Goal: Task Accomplishment & Management: Complete application form

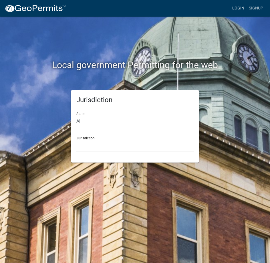
click at [242, 8] on link "Login" at bounding box center [238, 8] width 17 height 11
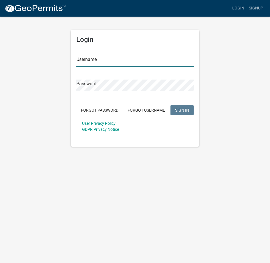
type input "Rockwell2012"
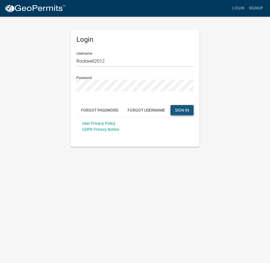
click at [183, 109] on span "SIGN IN" at bounding box center [182, 110] width 14 height 5
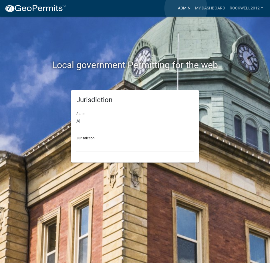
click at [186, 8] on link "Admin" at bounding box center [184, 8] width 17 height 11
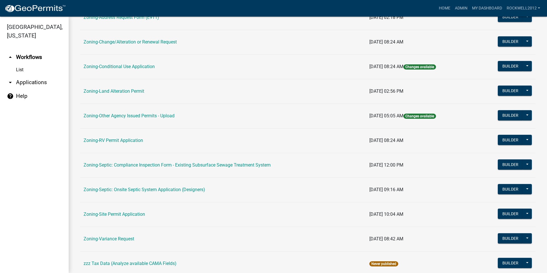
scroll to position [162, 0]
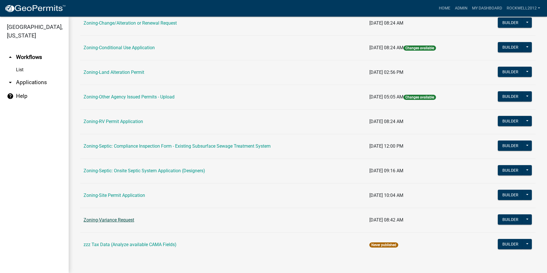
click at [117, 219] on link "Zoning-Variance Request" at bounding box center [109, 219] width 51 height 5
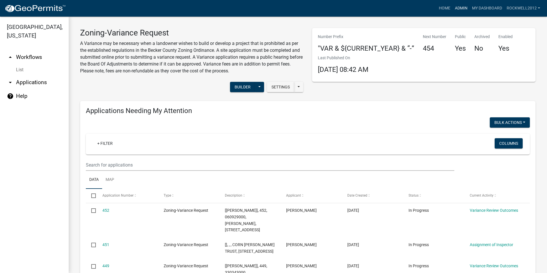
click at [270, 8] on link "Admin" at bounding box center [461, 8] width 17 height 11
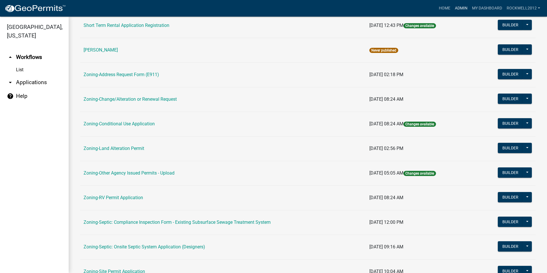
scroll to position [143, 0]
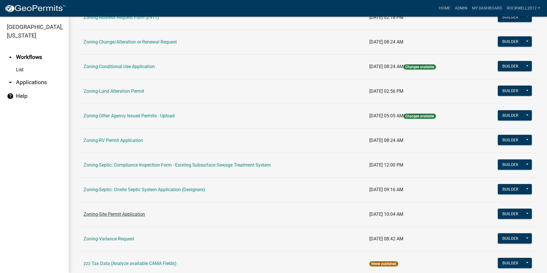
click at [123, 214] on link "Zoning-Site Permit Application" at bounding box center [115, 214] width 62 height 5
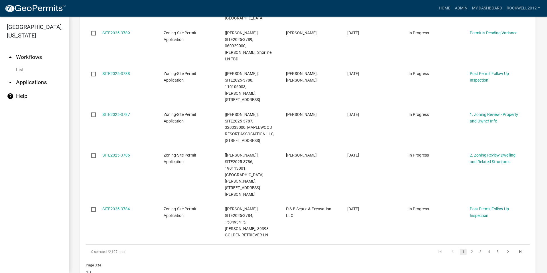
scroll to position [487, 0]
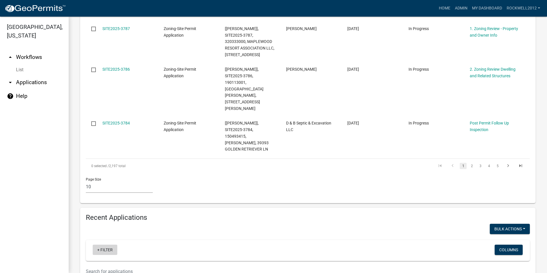
click at [107, 245] on link "+ Filter" at bounding box center [105, 250] width 25 height 10
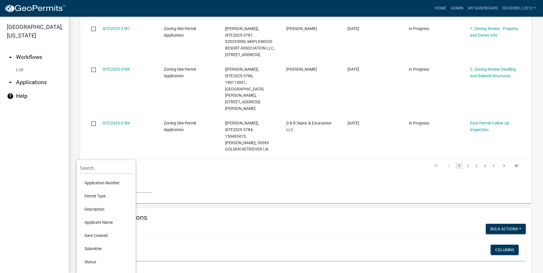
click at [100, 222] on li "Applicant Name" at bounding box center [106, 222] width 52 height 13
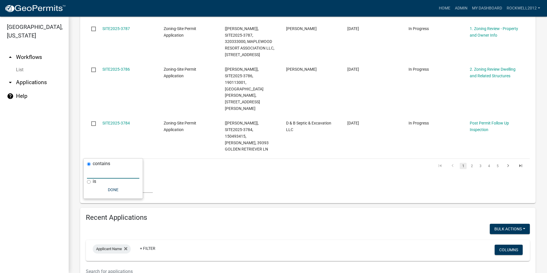
click at [102, 175] on input "text" at bounding box center [113, 173] width 52 height 12
type input "Eppard"
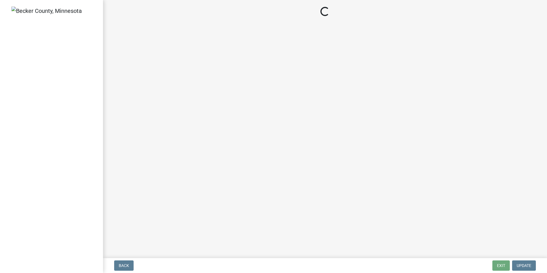
select select "3: 3"
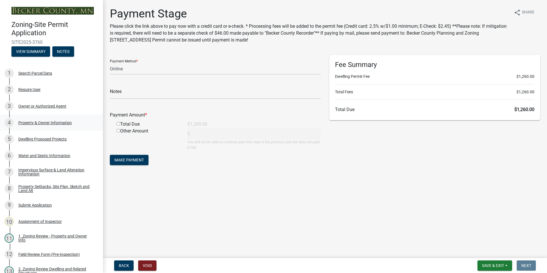
click at [46, 122] on div "Property & Owner Information" at bounding box center [45, 123] width 54 height 4
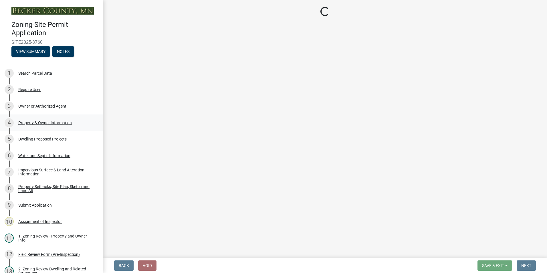
select select "5e530ebf-847c-4054-afce-89bca60f4f71"
select select "f87eba17-8ed9-4ad8-aefc-fe36a3f3544b"
select select "393a978c-6bd5-4cb2-a6a0-db6feb8732b8"
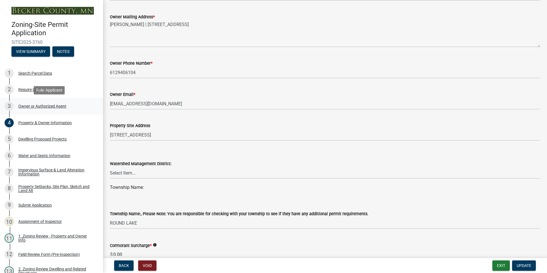
click at [40, 105] on div "Owner or Authorized Agent" at bounding box center [42, 106] width 48 height 4
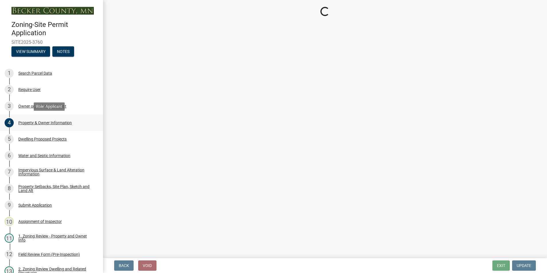
select select "3c674549-ed69-405f-b795-9fa3f7d47d9d"
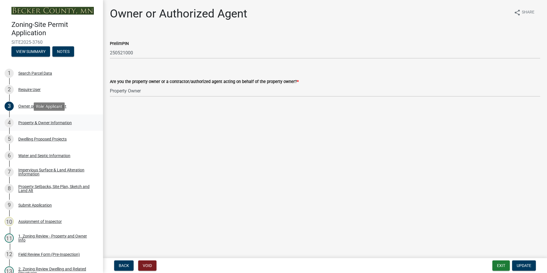
click at [39, 121] on div "Property & Owner Information" at bounding box center [45, 123] width 54 height 4
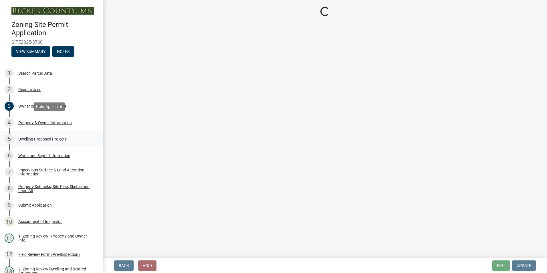
select select "5e530ebf-847c-4054-afce-89bca60f4f71"
select select "f87eba17-8ed9-4ad8-aefc-fe36a3f3544b"
select select "393a978c-6bd5-4cb2-a6a0-db6feb8732b8"
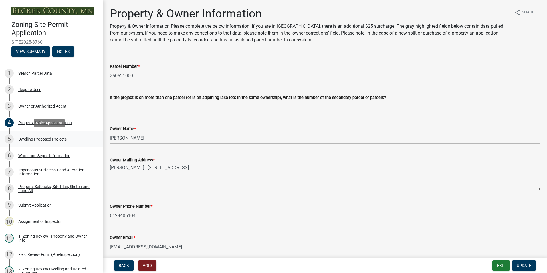
click at [40, 140] on div "Dwelling Proposed Projects" at bounding box center [42, 139] width 48 height 4
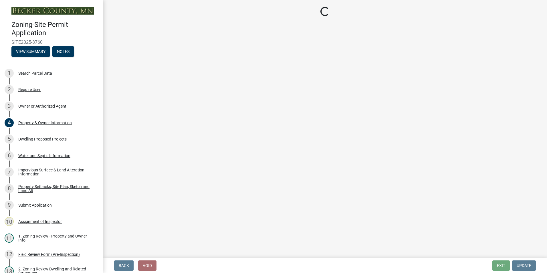
select select "5b8abcc6-67f7-49fb-8f25-c295ccc2b339"
select select "566f81cc-4b3f-4ecb-9f16-a2b313352c61"
select select "59a6fdaa-56b6-4bcd-87b7-d867a7d784e6"
select select "e13aacd2-5b16-46a8-9c16-26b3d7b1c810"
select select "744d8552-d7ef-4cf1-b465-42901748f06c"
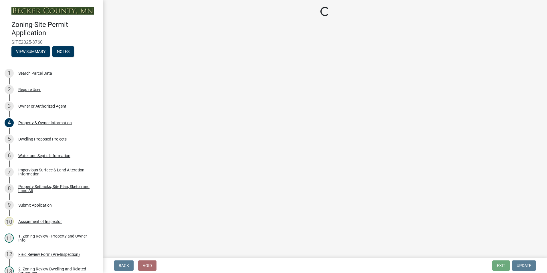
select select "b63d75fc-5f3c-4949-bc5e-b7a1b42903a6"
select select "11c1c089-3b44-43c0-9549-3c9eeea2451f"
select select "0ceb8b90-6e92-4b1f-be25-acba4c819eff"
select select "ab9119d1-7da9-49c4-9fac-8c142204c89d"
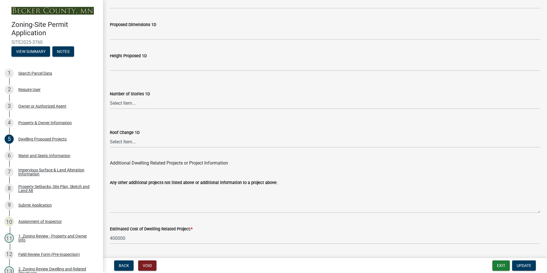
scroll to position [1360, 0]
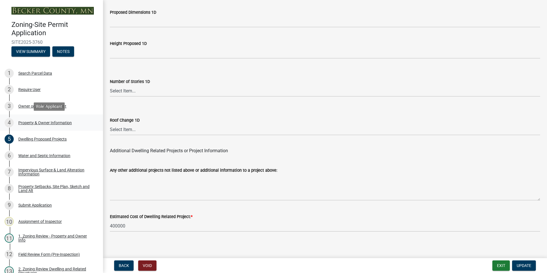
click at [28, 123] on div "Property & Owner Information" at bounding box center [45, 123] width 54 height 4
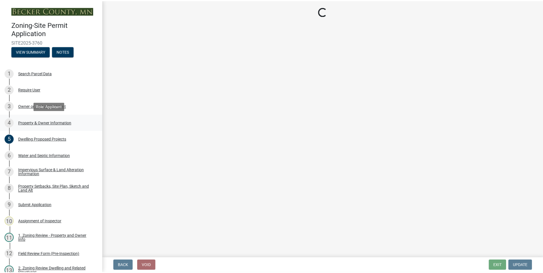
scroll to position [0, 0]
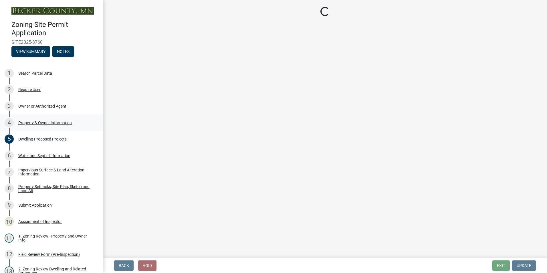
select select "5e530ebf-847c-4054-afce-89bca60f4f71"
select select "f87eba17-8ed9-4ad8-aefc-fe36a3f3544b"
select select "393a978c-6bd5-4cb2-a6a0-db6feb8732b8"
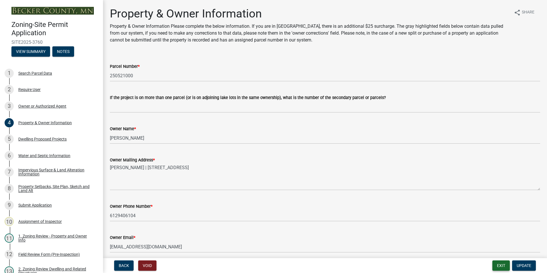
click at [270, 263] on button "Exit" at bounding box center [501, 265] width 17 height 10
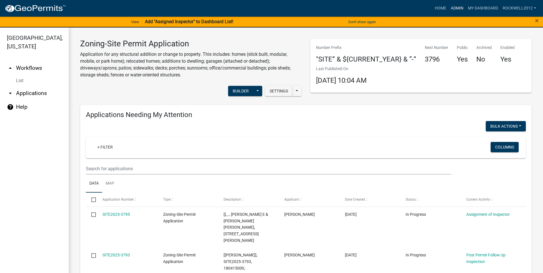
click at [270, 5] on link "Admin" at bounding box center [457, 8] width 17 height 11
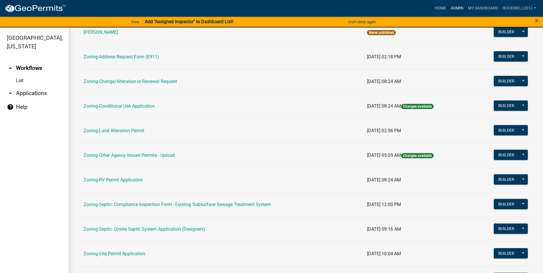
scroll to position [166, 0]
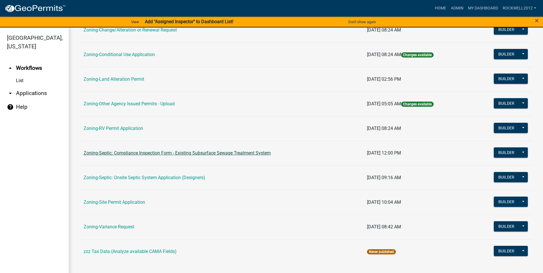
click at [224, 153] on link "Zoning-Septic: Compliance Inspection Form - Existing Subsurface Sewage Treatmen…" at bounding box center [177, 152] width 187 height 5
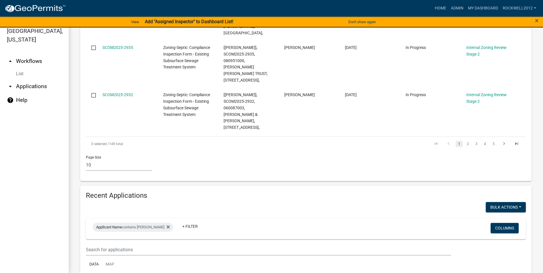
scroll to position [546, 0]
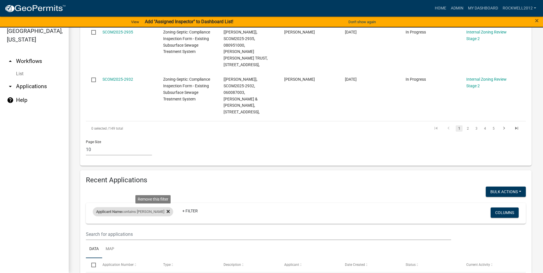
click at [167, 209] on icon at bounding box center [168, 211] width 3 height 5
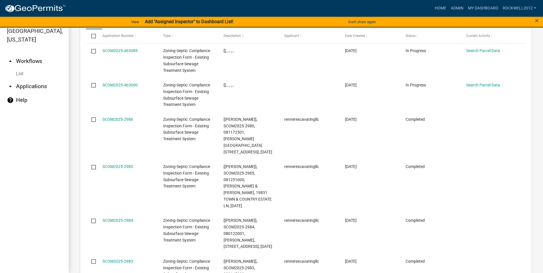
scroll to position [689, 0]
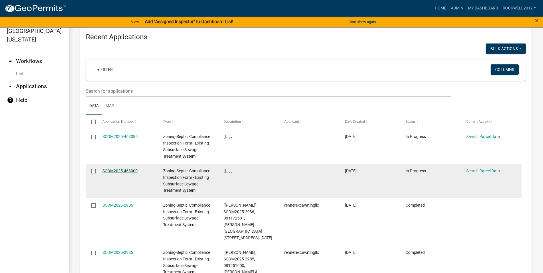
click at [119, 169] on link "SCOM2025-463000" at bounding box center [119, 171] width 35 height 5
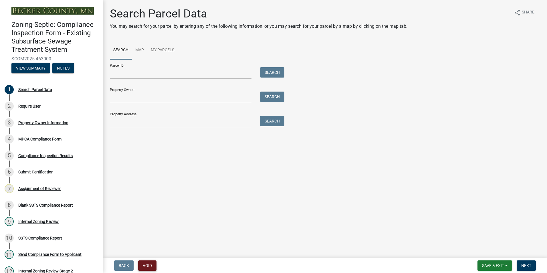
click at [147, 263] on button "Void" at bounding box center [147, 265] width 18 height 10
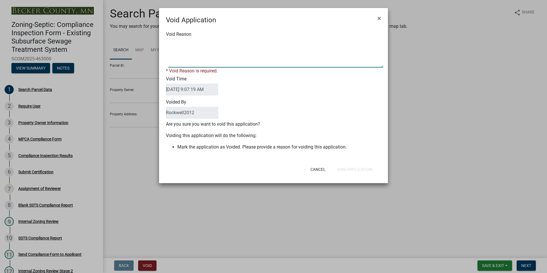
click at [177, 46] on textarea "Void Reason" at bounding box center [275, 53] width 215 height 29
type textarea "Duplicate"
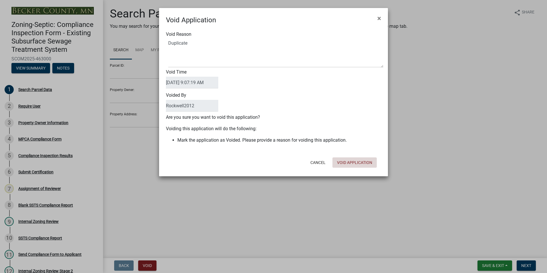
click at [270, 166] on button "Void Application" at bounding box center [355, 162] width 44 height 10
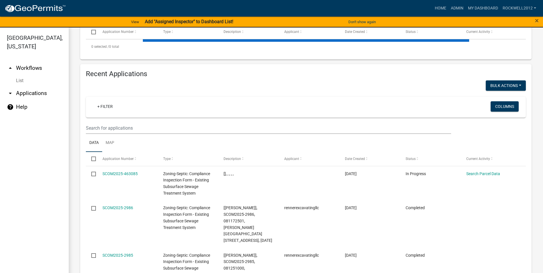
scroll to position [164, 0]
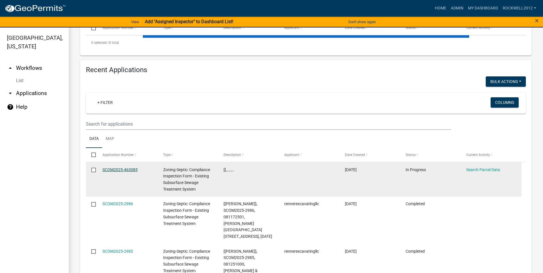
click at [115, 168] on link "SCOM2025-463085" at bounding box center [119, 169] width 35 height 5
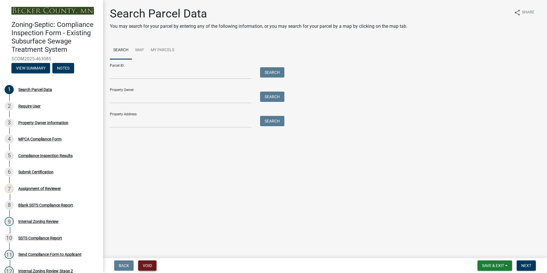
click at [150, 263] on button "Void" at bounding box center [147, 265] width 18 height 10
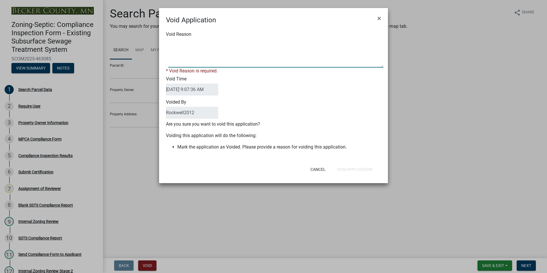
click at [185, 44] on textarea "Void Reason" at bounding box center [275, 53] width 215 height 29
type textarea "Duplicate"
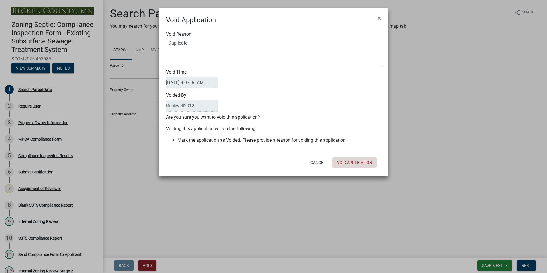
click at [270, 167] on button "Void Application" at bounding box center [355, 162] width 44 height 10
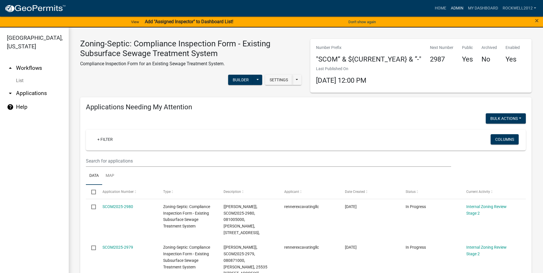
click at [270, 7] on link "Admin" at bounding box center [457, 8] width 17 height 11
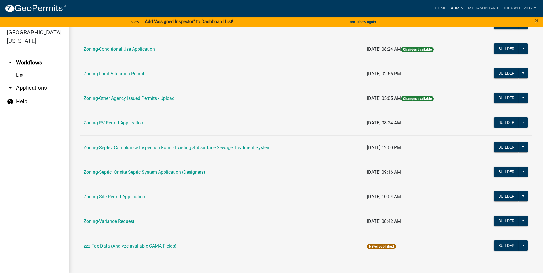
scroll to position [7, 0]
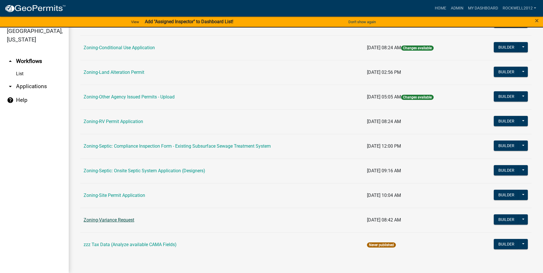
click at [111, 222] on link "Zoning-Variance Request" at bounding box center [109, 219] width 51 height 5
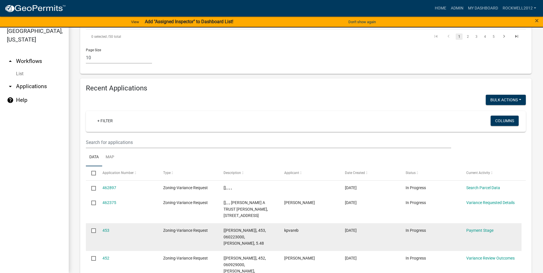
scroll to position [515, 0]
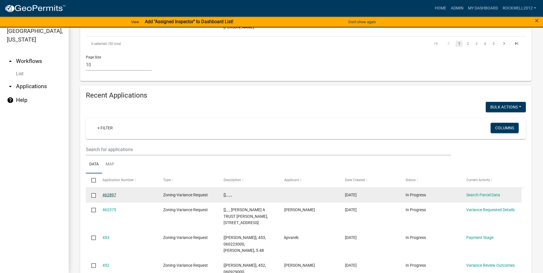
click at [105, 193] on link "462897" at bounding box center [109, 195] width 14 height 5
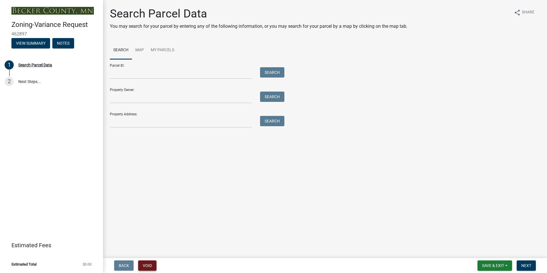
click at [147, 262] on button "Void" at bounding box center [147, 265] width 18 height 10
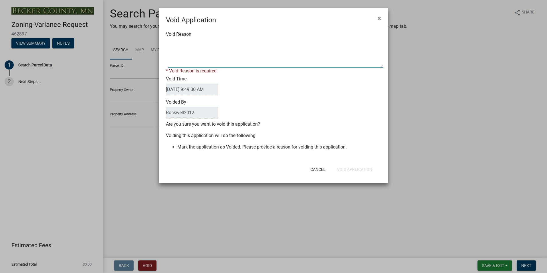
click at [174, 44] on textarea "Void Reason" at bounding box center [275, 53] width 215 height 29
type textarea "Duplicate"
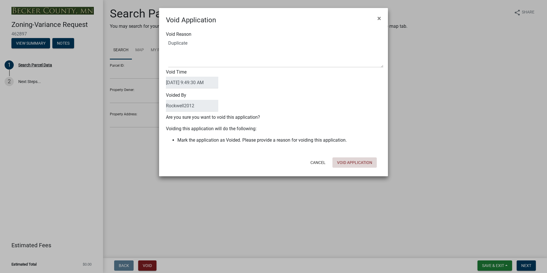
click at [270, 167] on button "Void Application" at bounding box center [355, 162] width 44 height 10
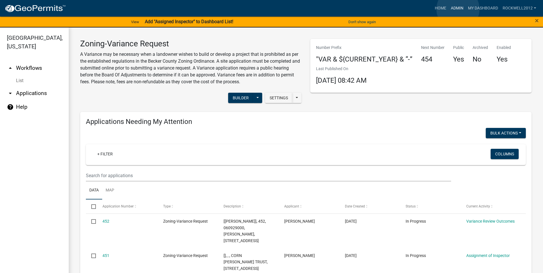
click at [270, 9] on link "Admin" at bounding box center [457, 8] width 17 height 11
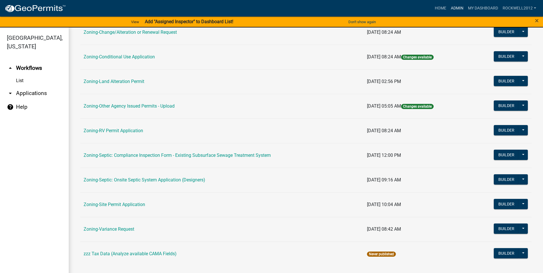
scroll to position [166, 0]
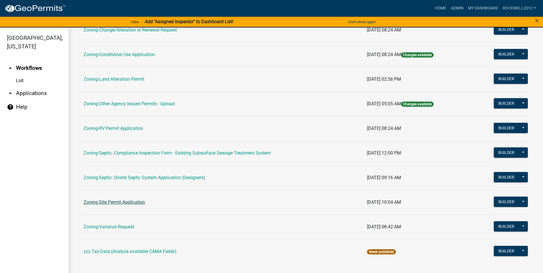
click at [114, 203] on link "Zoning-Site Permit Application" at bounding box center [115, 202] width 62 height 5
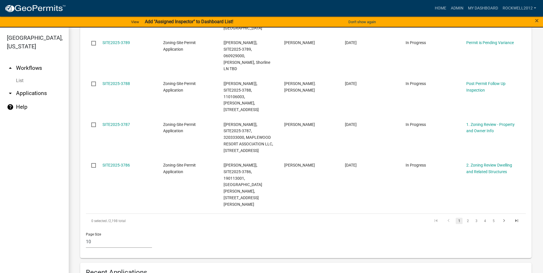
scroll to position [229, 0]
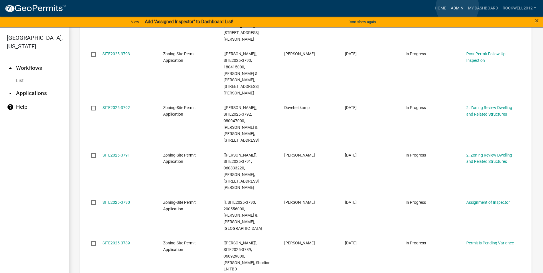
click at [270, 7] on link "Admin" at bounding box center [457, 8] width 17 height 11
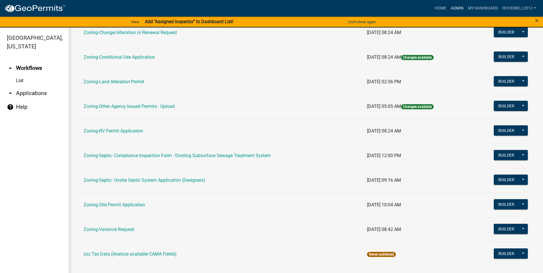
scroll to position [166, 0]
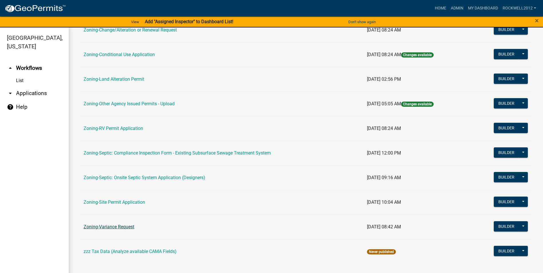
click at [110, 227] on link "Zoning-Variance Request" at bounding box center [109, 226] width 51 height 5
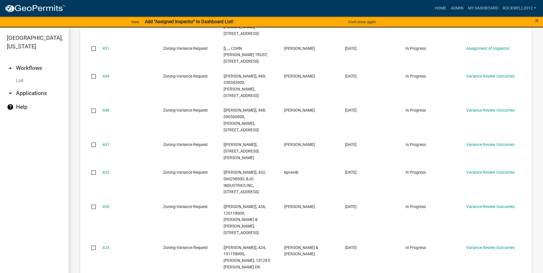
scroll to position [570, 0]
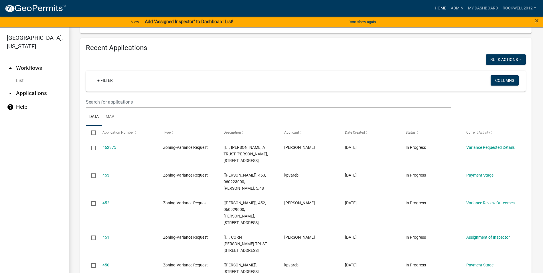
click at [270, 7] on link "Home" at bounding box center [441, 8] width 16 height 11
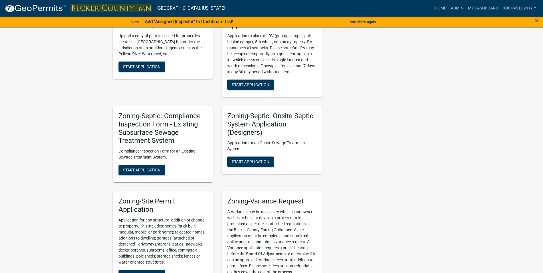
scroll to position [487, 0]
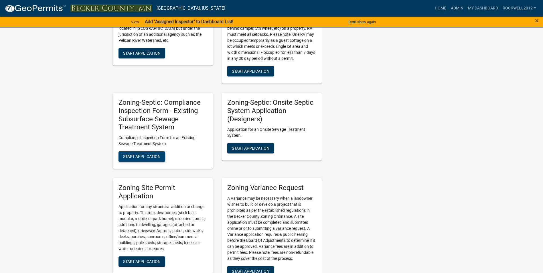
click at [148, 156] on span "Start Application" at bounding box center [141, 156] width 37 height 5
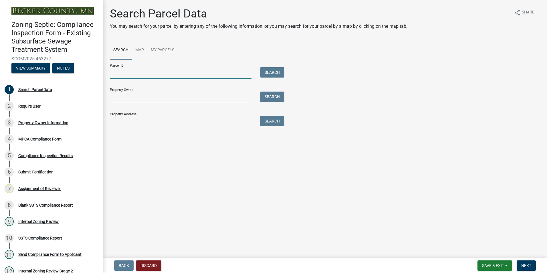
click at [127, 75] on input "Parcel ID:" at bounding box center [181, 73] width 142 height 12
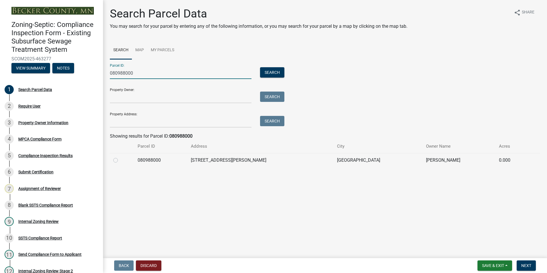
type input "080988000"
click at [120, 157] on label at bounding box center [120, 157] width 0 height 0
click at [120, 161] on input "radio" at bounding box center [122, 159] width 4 height 4
radio input "true"
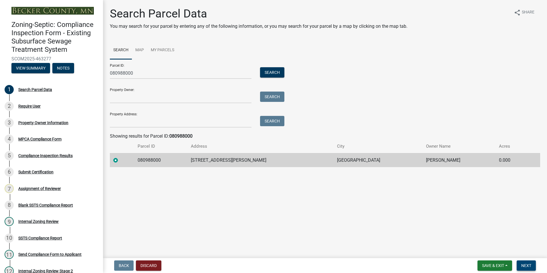
click at [270, 263] on span "Next" at bounding box center [527, 265] width 10 height 5
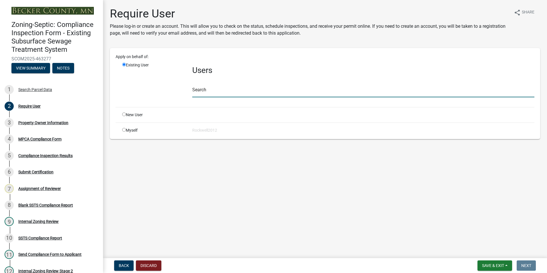
click at [199, 89] on input "text" at bounding box center [363, 92] width 342 height 12
type input "D"
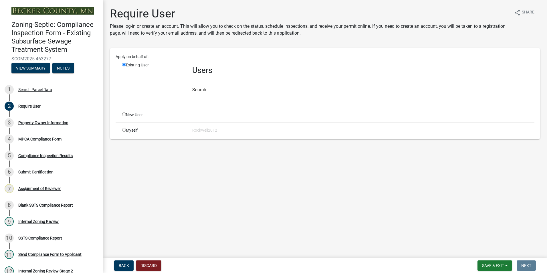
drag, startPoint x: 197, startPoint y: 85, endPoint x: 190, endPoint y: 91, distance: 8.7
click at [190, 91] on div "Users Search" at bounding box center [363, 82] width 351 height 40
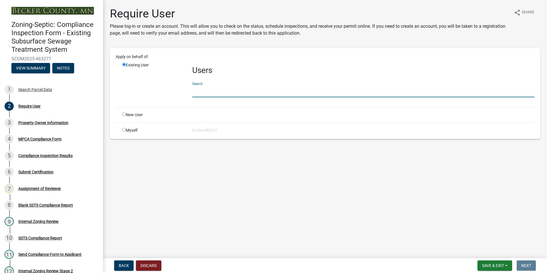
click at [196, 89] on input "text" at bounding box center [363, 92] width 342 height 12
type input "apply"
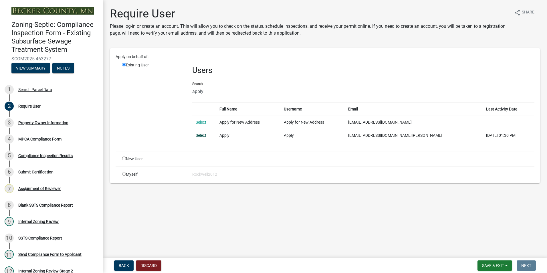
click at [200, 134] on link "Select" at bounding box center [201, 135] width 11 height 5
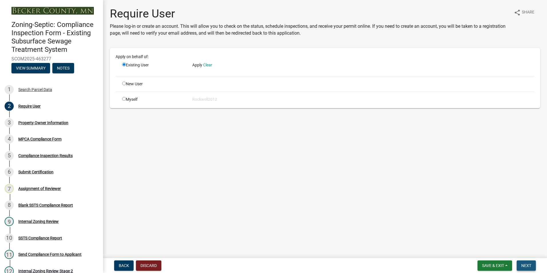
click at [270, 263] on span "Next" at bounding box center [527, 265] width 10 height 5
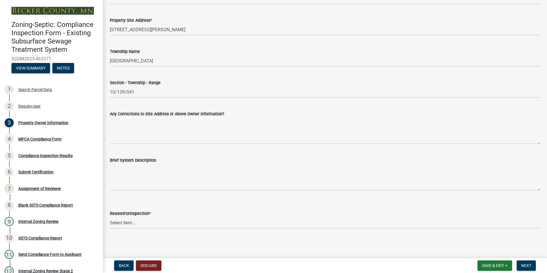
scroll to position [258, 0]
click at [126, 222] on select "Select Item... Property Sale Lake Study Required for Permit Other" at bounding box center [325, 223] width 431 height 12
click at [110, 217] on select "Select Item... Property Sale Lake Study Required for Permit Other" at bounding box center [325, 223] width 431 height 12
select select "3e6c5637-c66b-418d-927c-69aaf39ab5a9"
click at [270, 263] on span "Next" at bounding box center [527, 265] width 10 height 5
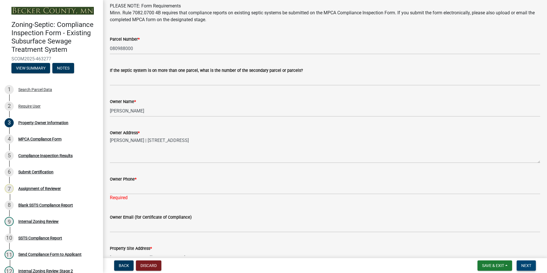
scroll to position [36, 0]
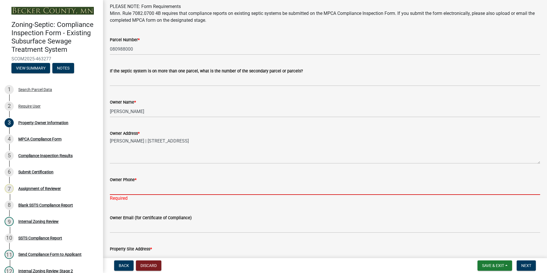
click at [128, 192] on input "Owner Phone *" at bounding box center [325, 189] width 431 height 12
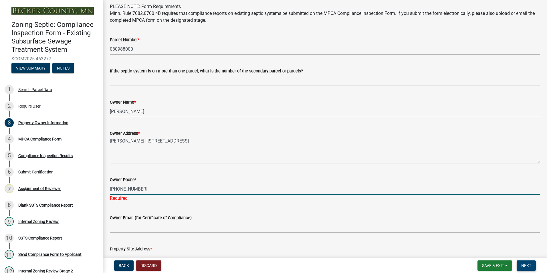
type input "701-200-6073"
click at [270, 263] on button "Next" at bounding box center [526, 265] width 19 height 10
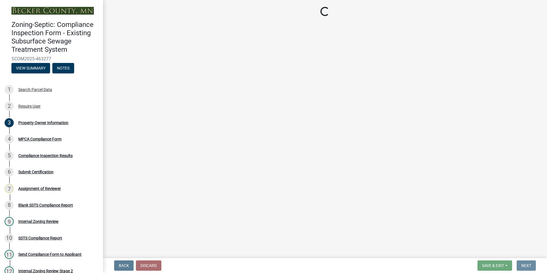
scroll to position [0, 0]
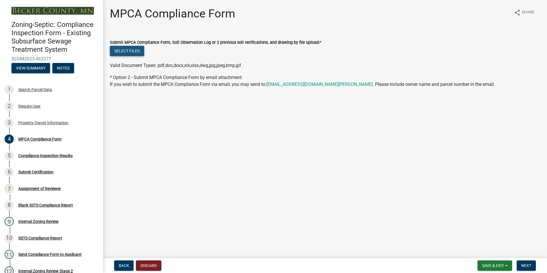
click at [131, 50] on button "Select files" at bounding box center [127, 51] width 34 height 10
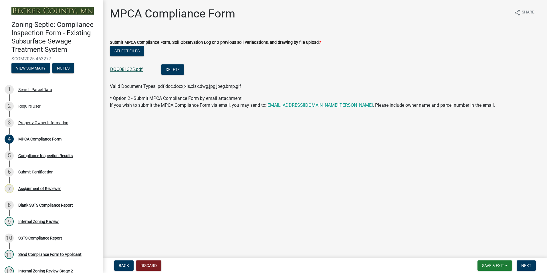
click at [126, 71] on link "DOC081325.pdf" at bounding box center [126, 69] width 33 height 5
click at [270, 263] on span "Next" at bounding box center [527, 265] width 10 height 5
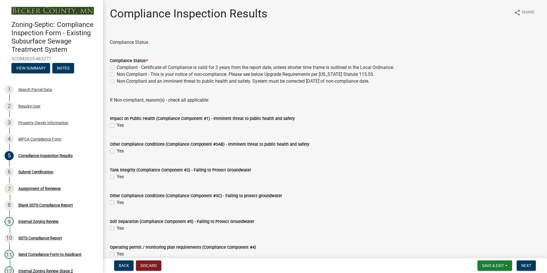
click at [117, 67] on label "Compliant - Certificate of Compliance is valid for 3 years from the report date…" at bounding box center [256, 67] width 278 height 7
click at [117, 67] on input "Compliant - Certificate of Compliance is valid for 3 years from the report date…" at bounding box center [119, 66] width 4 height 4
radio input "true"
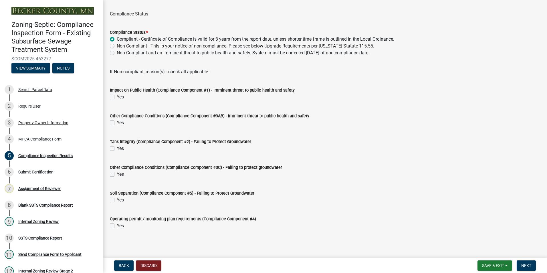
scroll to position [29, 0]
click at [270, 263] on span "Next" at bounding box center [527, 265] width 10 height 5
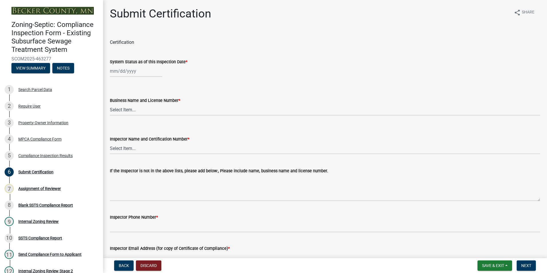
select select "8"
select select "2025"
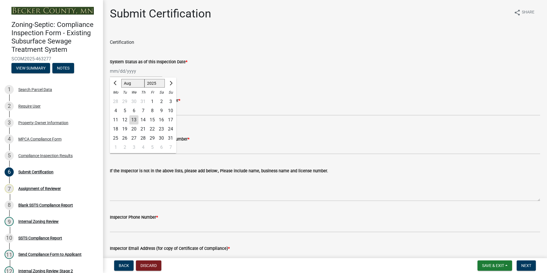
click at [125, 72] on div "Jan Feb Mar Apr May Jun Jul Aug Sep Oct Nov Dec 1525 1526 1527 1528 1529 1530 1…" at bounding box center [136, 71] width 52 height 12
click at [117, 83] on span "Previous month" at bounding box center [116, 83] width 4 height 4
select select "6"
click at [152, 137] on div "27" at bounding box center [152, 138] width 9 height 9
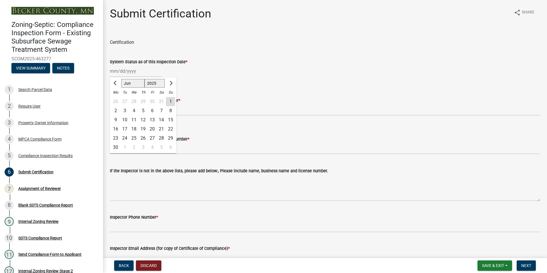
type input "06/27/2025"
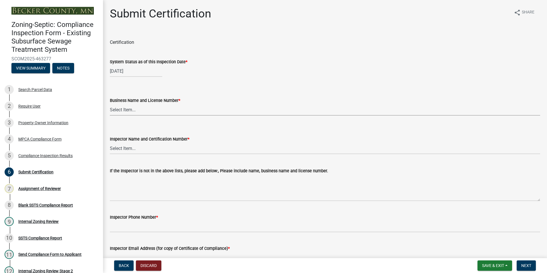
click at [119, 110] on select "Select Item... OTHER – Not listed (please add in next field and we will add to …" at bounding box center [325, 110] width 431 height 12
click at [110, 104] on select "Select Item... OTHER – Not listed (please add in next field and we will add to …" at bounding box center [325, 110] width 431 height 12
select select "7440d259-1201-4c64-ba99-166cf881d0bd"
click at [126, 147] on select "Select Item... OTHER – Not listed (please add in next field and we will add to …" at bounding box center [325, 149] width 431 height 12
click at [110, 143] on select "Select Item... OTHER – Not listed (please add in next field and we will add to …" at bounding box center [325, 149] width 431 height 12
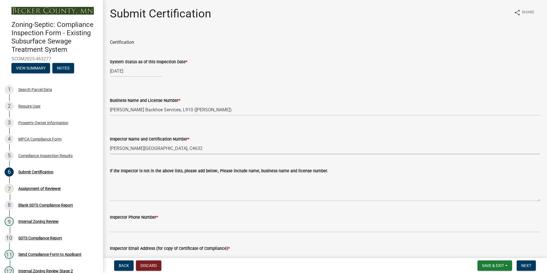
select select "a30454b6-1790-4cc5-bb29-370e5ff6fcb4"
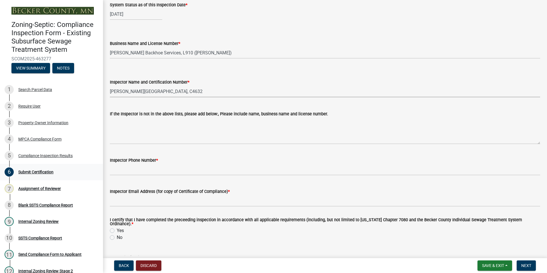
scroll to position [57, 0]
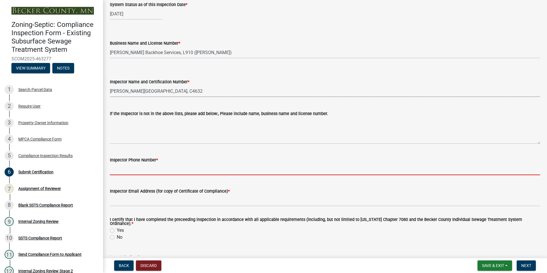
click at [124, 171] on input "Inspector Phone Number *" at bounding box center [325, 169] width 431 height 12
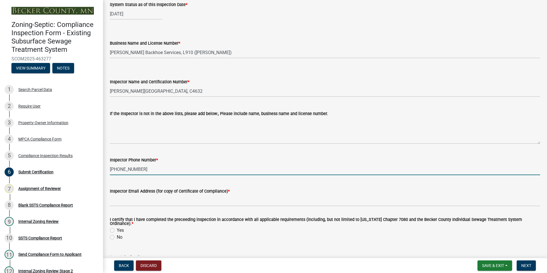
type input "218-847-7372"
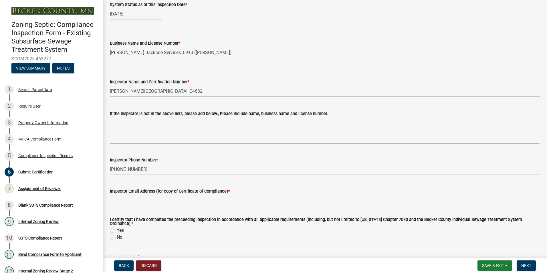
click at [132, 204] on input "Inspector Email Address (for copy of Certificate of Compliance) *" at bounding box center [325, 201] width 431 height 12
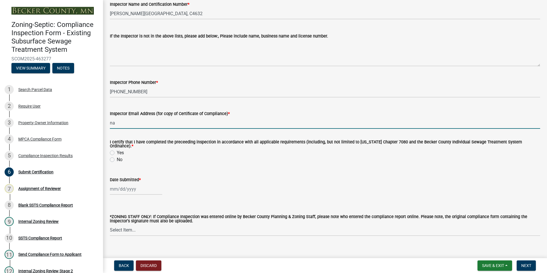
scroll to position [140, 0]
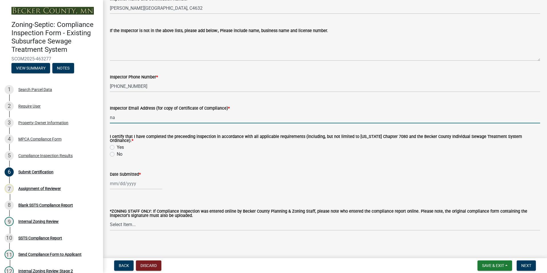
type input "na"
click at [117, 144] on label "Yes" at bounding box center [120, 147] width 7 height 7
click at [117, 144] on input "Yes" at bounding box center [119, 146] width 4 height 4
radio input "true"
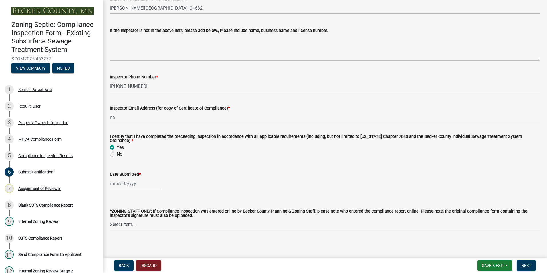
click at [122, 183] on div at bounding box center [136, 184] width 52 height 12
select select "8"
select select "2025"
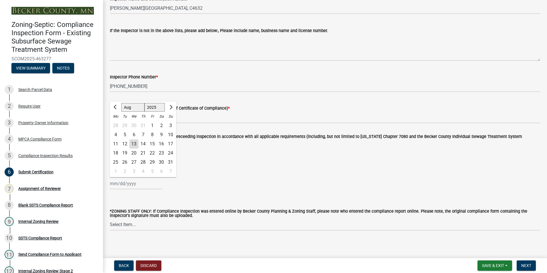
click at [135, 141] on div "13" at bounding box center [133, 143] width 9 height 9
type input "08/13/2025"
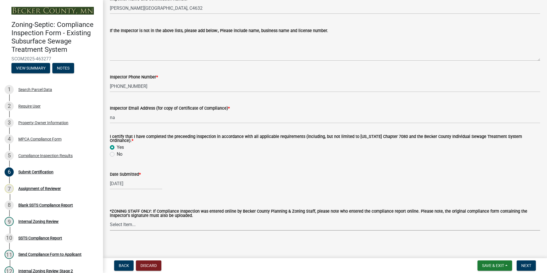
click at [125, 223] on select "Select Item... Jeff Rusness Kyle Vareberg Nicole Bradbury Susan Rockwell Tyler …" at bounding box center [325, 225] width 431 height 12
click at [110, 219] on select "Select Item... Jeff Rusness Kyle Vareberg Nicole Bradbury Susan Rockwell Tyler …" at bounding box center [325, 225] width 431 height 12
select select "0016247d-12af-40d0-8103-934796a3d230"
click at [270, 263] on span "Next" at bounding box center [527, 265] width 10 height 5
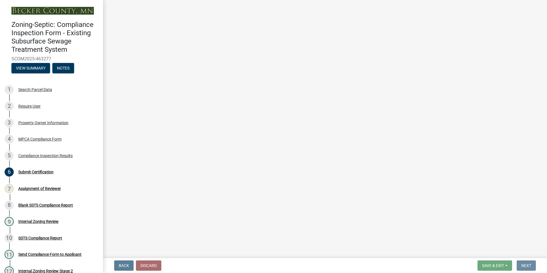
scroll to position [0, 0]
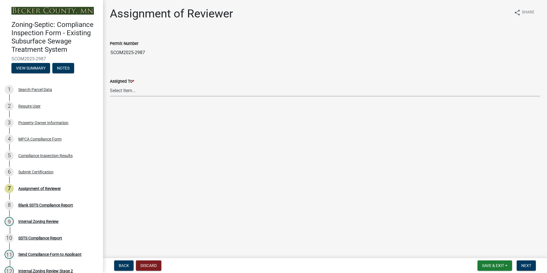
click at [114, 90] on select "Select Item... Jeff Rusness Kyle Vareberg Nicole Bradbury Susan Rockwell Tyler …" at bounding box center [325, 91] width 431 height 12
click at [110, 85] on select "Select Item... Jeff Rusness Kyle Vareberg Nicole Bradbury Susan Rockwell Tyler …" at bounding box center [325, 91] width 431 height 12
select select "0016247d-12af-40d0-8103-934796a3d230"
click at [270, 263] on button "Next" at bounding box center [526, 265] width 19 height 10
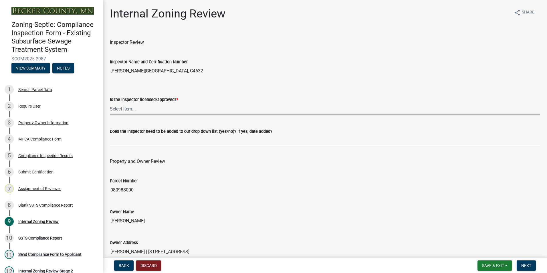
click at [121, 111] on select "Select Item... Yes No" at bounding box center [325, 109] width 431 height 12
click at [110, 103] on select "Select Item... Yes No" at bounding box center [325, 109] width 431 height 12
select select "7beb9ca5-c3cb-47d4-a805-1554d3173259"
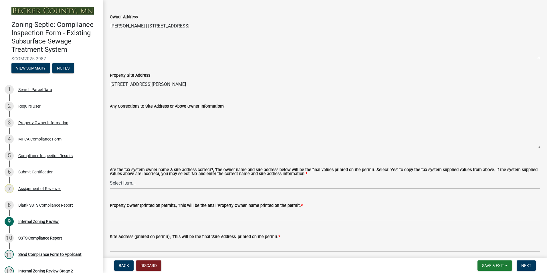
scroll to position [229, 0]
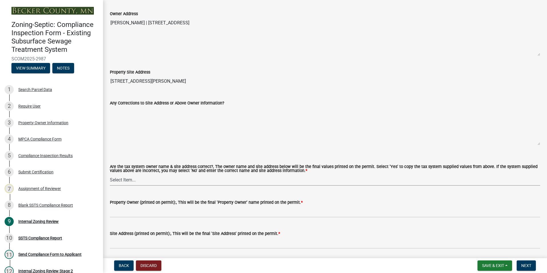
click at [122, 180] on select "Select Item... Yes No" at bounding box center [325, 180] width 431 height 12
click at [110, 174] on select "Select Item... Yes No" at bounding box center [325, 180] width 431 height 12
select select "f9f37200-9fc8-4e5e-9e7f-111cc9077d94"
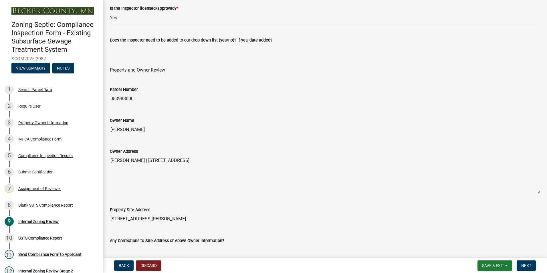
scroll to position [57, 0]
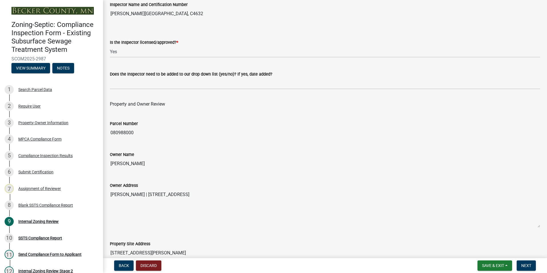
drag, startPoint x: 168, startPoint y: 160, endPoint x: 106, endPoint y: 164, distance: 61.6
click at [106, 164] on div "Owner Name MARGARET NEI-MURPHY" at bounding box center [325, 156] width 439 height 26
drag, startPoint x: 106, startPoint y: 164, endPoint x: 128, endPoint y: 162, distance: 21.8
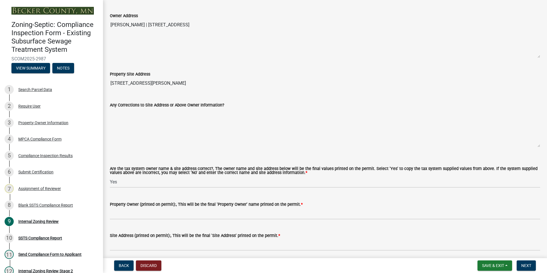
scroll to position [229, 0]
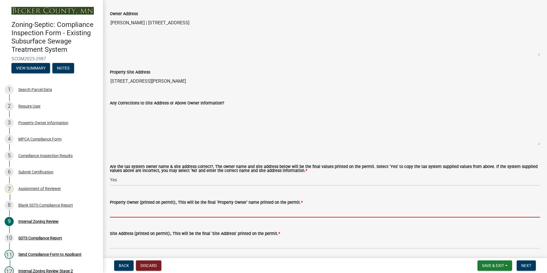
paste input "MARGARET NEI-MURPHY"
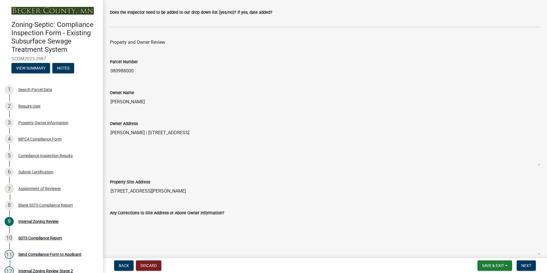
scroll to position [114, 0]
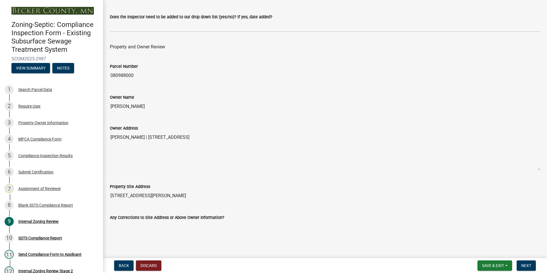
type input "MARGARET NEI-MURPHY"
drag, startPoint x: 171, startPoint y: 195, endPoint x: 110, endPoint y: 189, distance: 61.3
click at [110, 189] on div "Property Site Address 26004 FLOYD LAKE POINT RD" at bounding box center [325, 188] width 431 height 26
drag, startPoint x: 110, startPoint y: 189, endPoint x: 137, endPoint y: 196, distance: 27.5
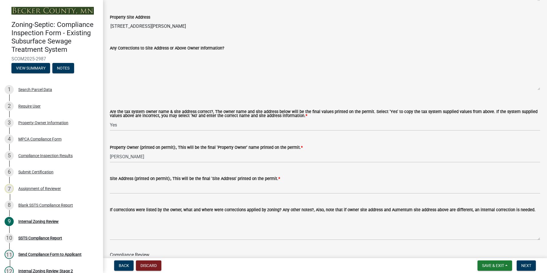
scroll to position [286, 0]
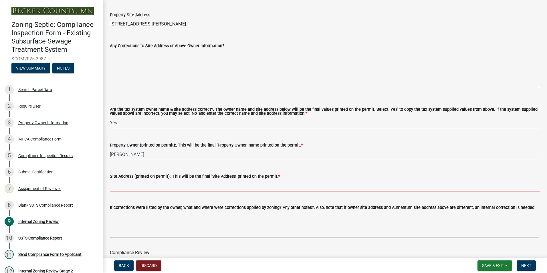
paste input "26004 FLOYD LAKE POINT RD"
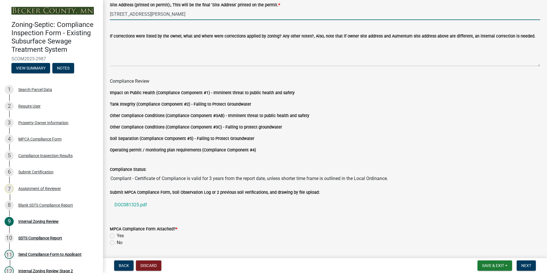
scroll to position [476, 0]
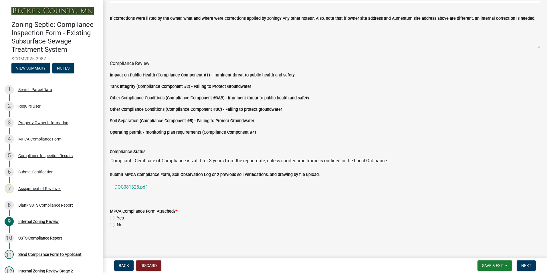
type input "26004 FLOYD LAKE POINT RD DETROIT LAKES MN"
click at [117, 216] on label "Yes" at bounding box center [120, 218] width 7 height 7
click at [117, 216] on input "Yes" at bounding box center [119, 217] width 4 height 4
radio input "true"
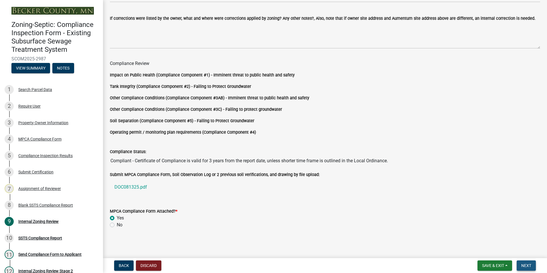
click at [270, 263] on span "Next" at bounding box center [527, 265] width 10 height 5
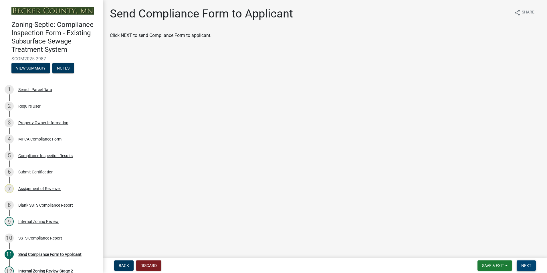
click at [270, 263] on span "Next" at bounding box center [527, 265] width 10 height 5
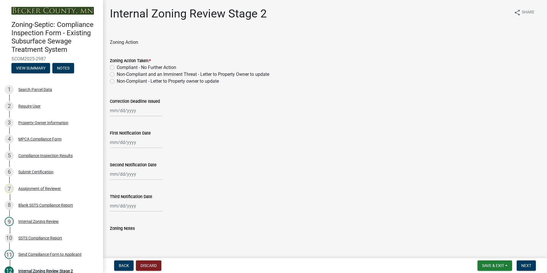
click at [117, 66] on label "Compliant - No Further Action" at bounding box center [147, 67] width 60 height 7
click at [117, 66] on input "Compliant - No Further Action" at bounding box center [119, 66] width 4 height 4
radio input "true"
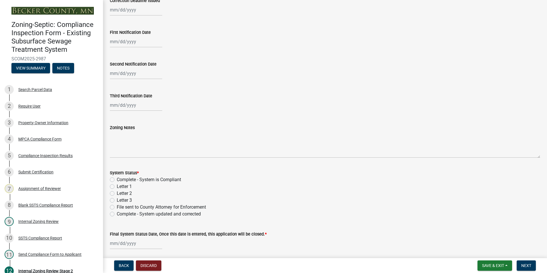
scroll to position [143, 0]
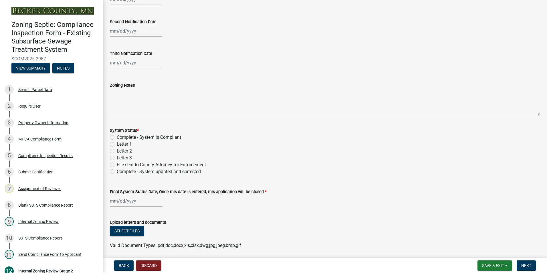
click at [117, 135] on label "Complete - System is Compliant" at bounding box center [149, 137] width 64 height 7
click at [117, 135] on input "Complete - System is Compliant" at bounding box center [119, 136] width 4 height 4
radio input "true"
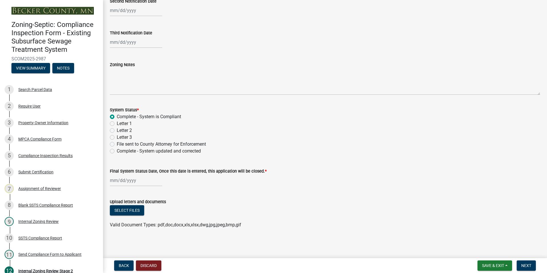
select select "8"
select select "2025"
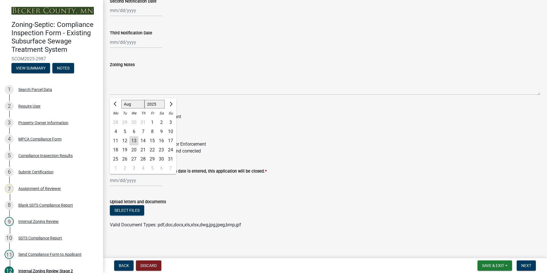
drag, startPoint x: 121, startPoint y: 183, endPoint x: 125, endPoint y: 186, distance: 4.7
click at [125, 186] on input "Final System Status Date, Once this date is entered, this application will be c…" at bounding box center [136, 181] width 52 height 12
click at [133, 142] on div "13" at bounding box center [133, 140] width 9 height 9
type input "08/13/2025"
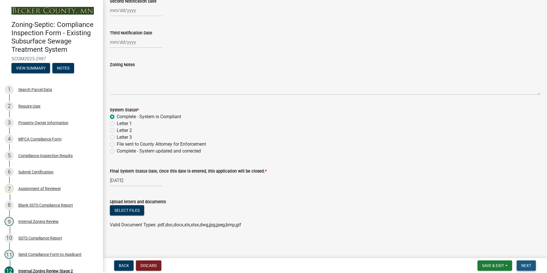
click at [270, 263] on span "Next" at bounding box center [527, 265] width 10 height 5
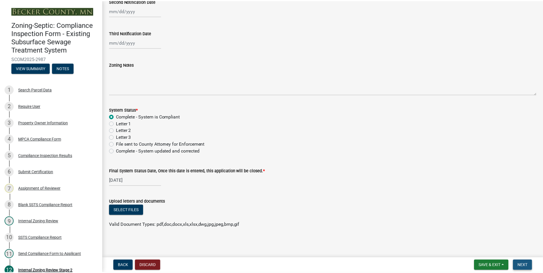
scroll to position [0, 0]
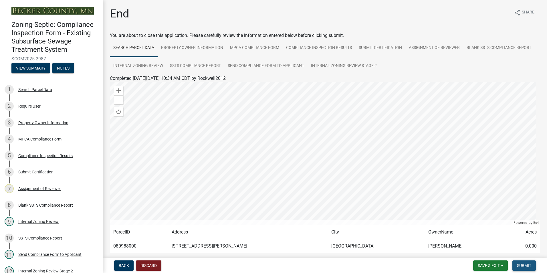
click at [270, 263] on span "Submit" at bounding box center [524, 265] width 14 height 5
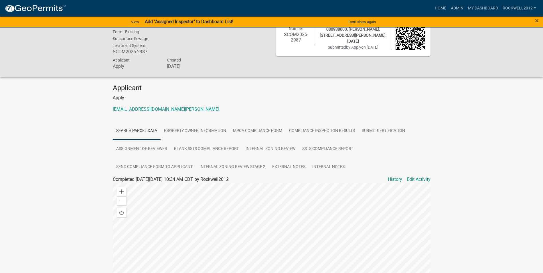
scroll to position [29, 0]
